Goal: Book appointment/travel/reservation

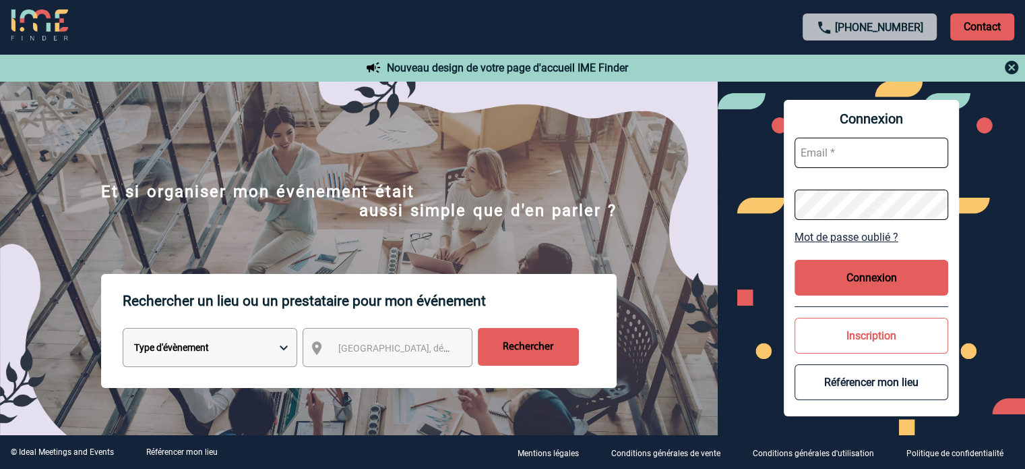
type input "f.lenfant@hotelvillam-paris.com"
click at [187, 353] on select "Type d'évènement Séminaire avec nuitée Réunion Repas de groupe Team Building & …" at bounding box center [210, 347] width 175 height 39
select select "1"
click at [123, 330] on select "Type d'évènement Séminaire avec nuitée Réunion Repas de groupe Team Building & …" at bounding box center [210, 347] width 175 height 39
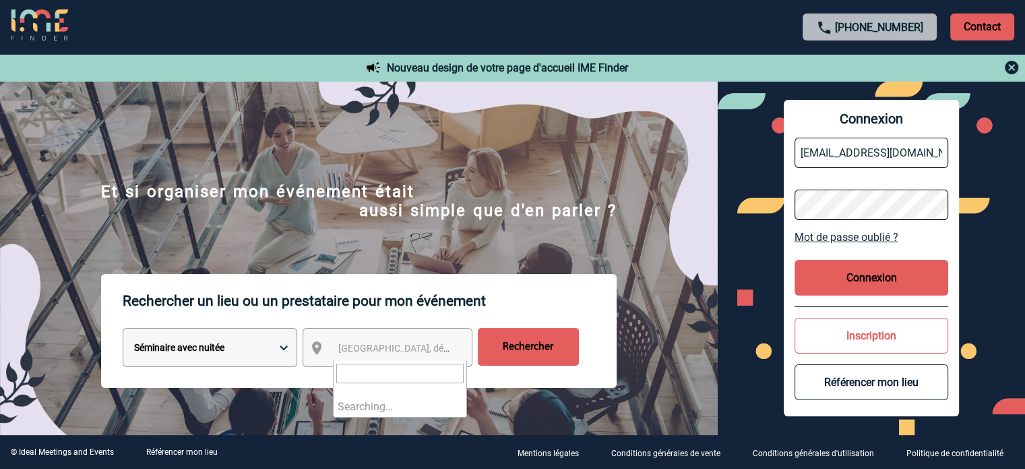
click at [348, 350] on span "Ville, département, région..." at bounding box center [431, 347] width 187 height 11
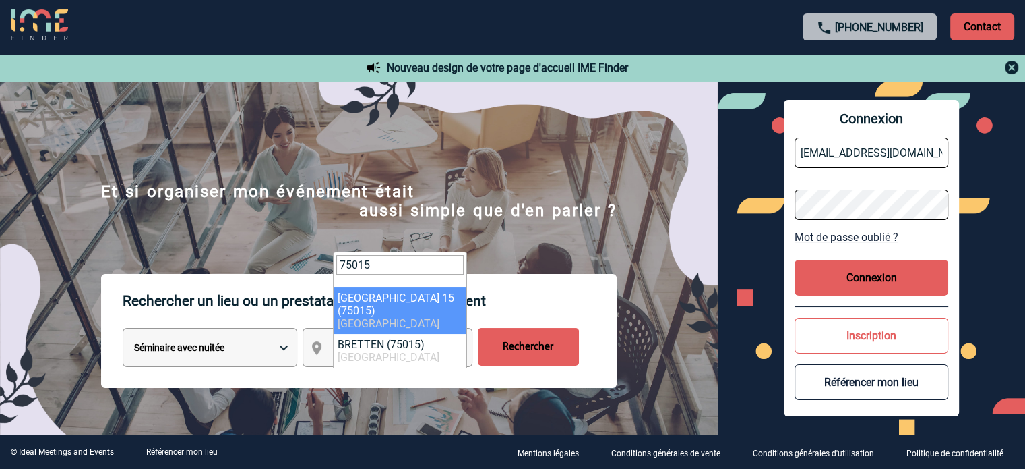
type input "75015"
select select "18"
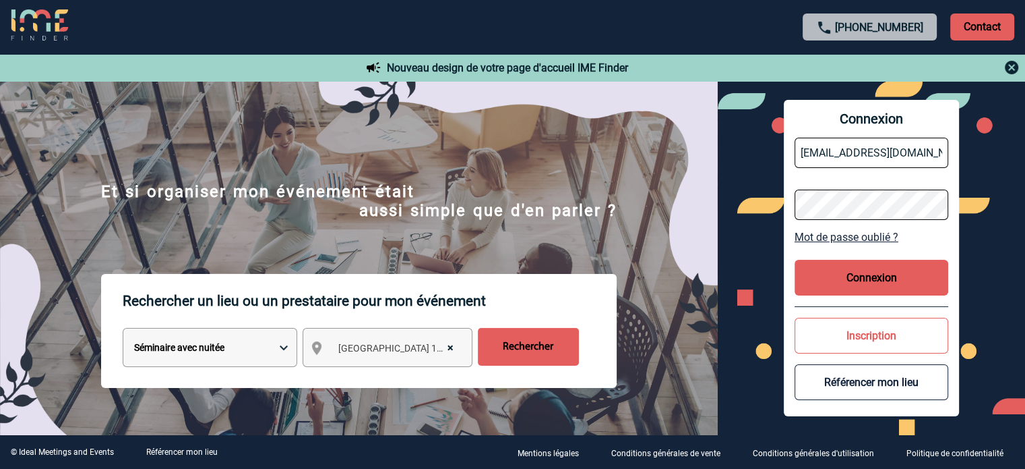
click at [526, 342] on input "Rechercher" at bounding box center [528, 347] width 101 height 38
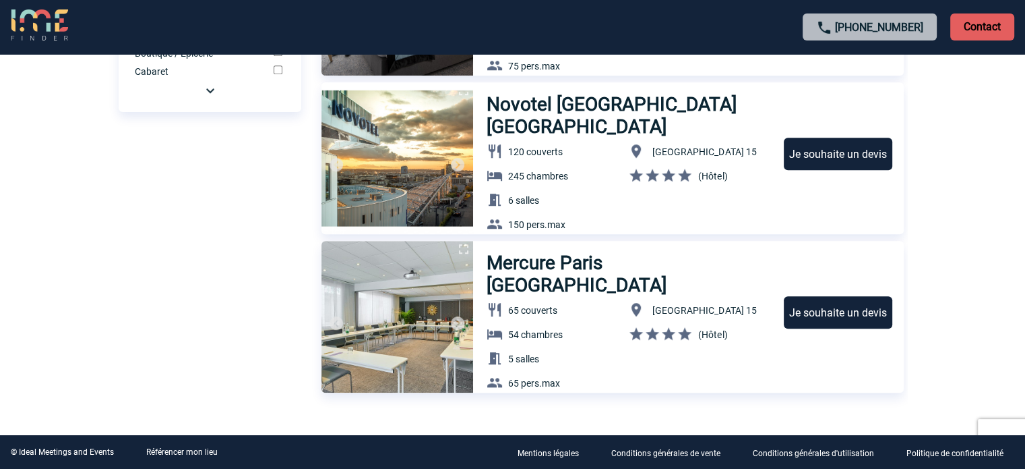
scroll to position [922, 0]
